Goal: Task Accomplishment & Management: Use online tool/utility

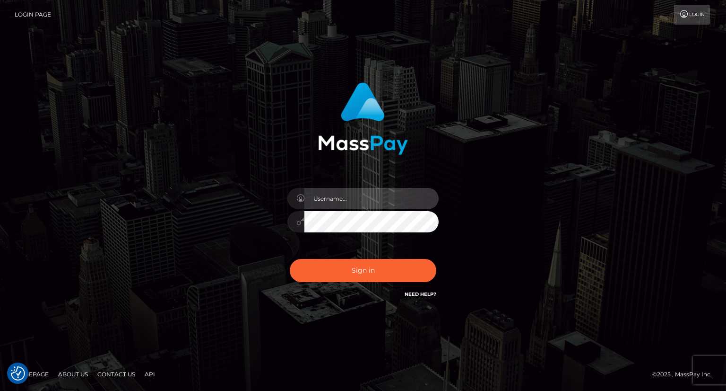
click at [331, 204] on input "text" at bounding box center [371, 198] width 134 height 21
type input "Mirasol.spree"
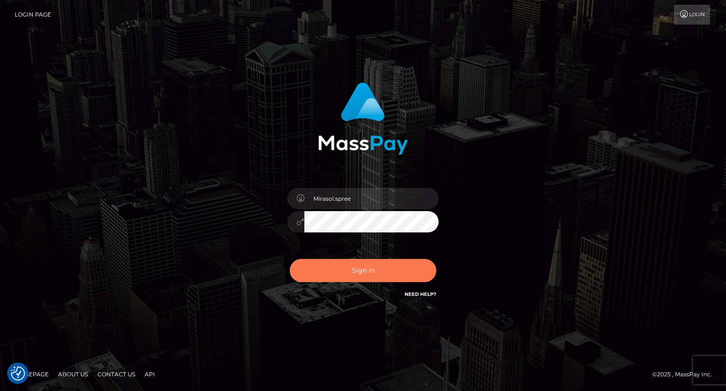
click at [362, 272] on button "Sign in" at bounding box center [363, 270] width 147 height 23
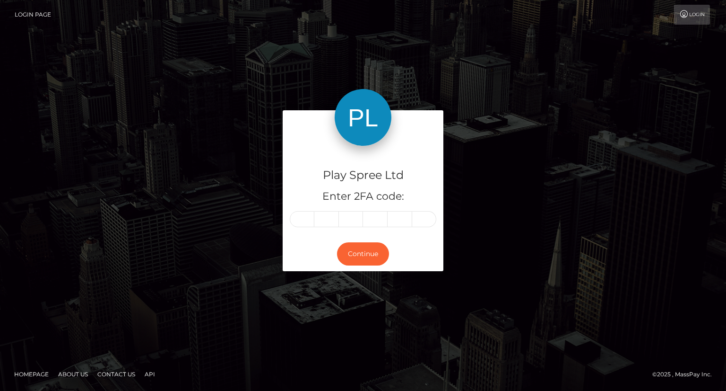
click at [304, 219] on input "text" at bounding box center [302, 219] width 25 height 16
type input "8"
type input "9"
type input "1"
type input "2"
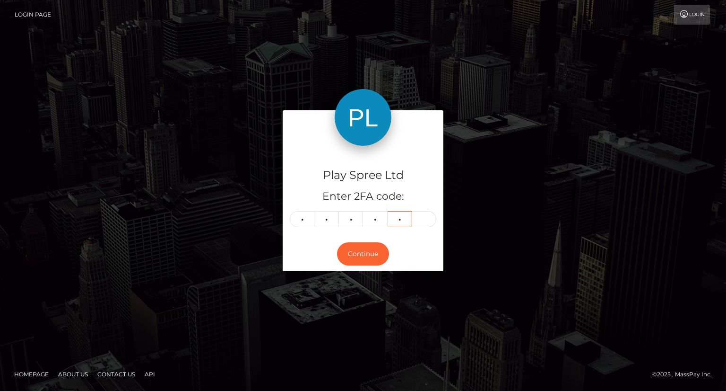
type input "1"
type input "3"
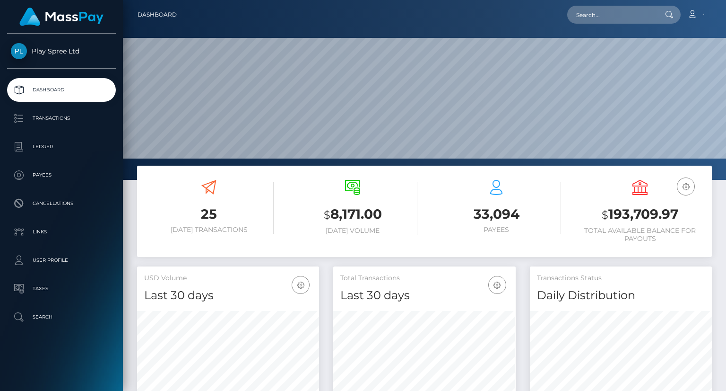
scroll to position [167, 182]
drag, startPoint x: 601, startPoint y: 214, endPoint x: 692, endPoint y: 215, distance: 91.3
click at [692, 215] on h3 "$ 193,709.97" at bounding box center [640, 214] width 130 height 19
copy h3 "$ 193,709.97"
